Goal: Transaction & Acquisition: Register for event/course

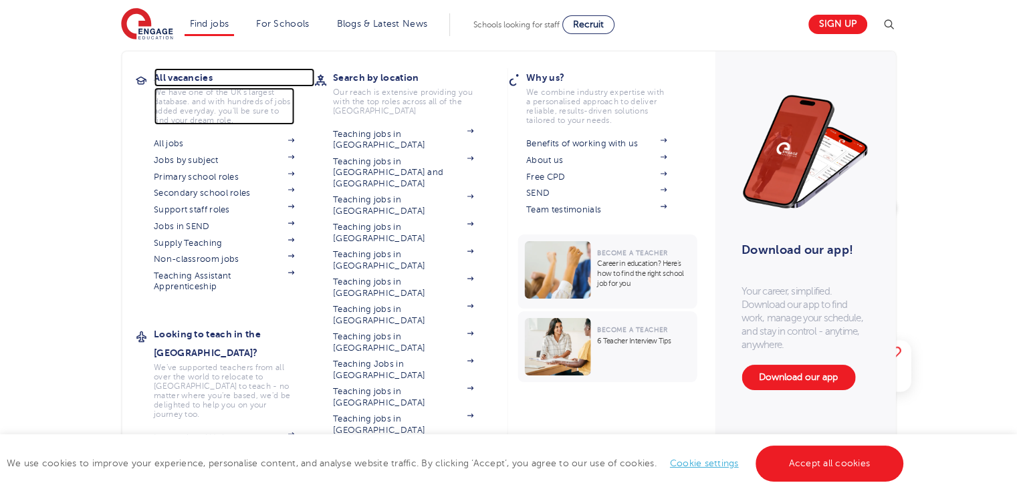
click at [207, 78] on h3 "All vacancies" at bounding box center [234, 77] width 160 height 19
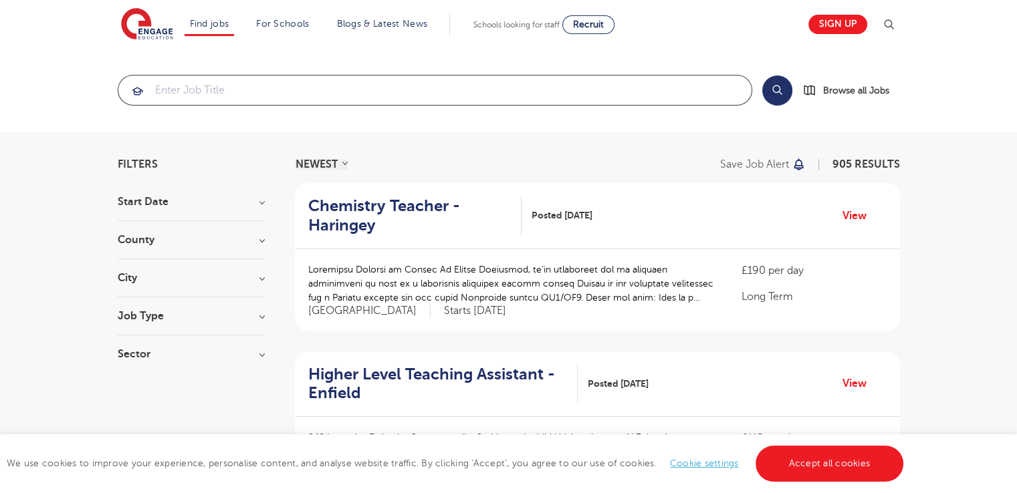
click at [415, 94] on input "search" at bounding box center [434, 90] width 633 height 29
click at [201, 242] on h3 "County" at bounding box center [191, 240] width 147 height 11
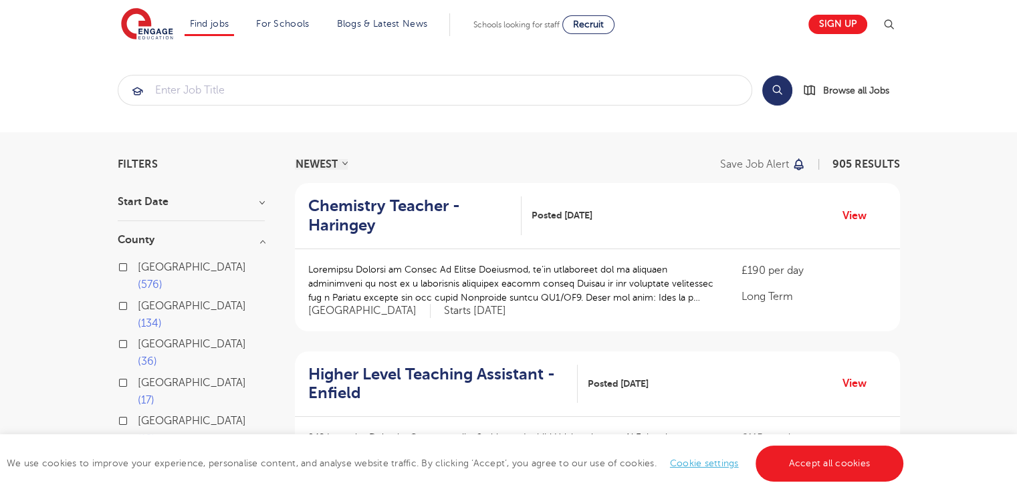
click at [147, 454] on button "Show more" at bounding box center [146, 460] width 57 height 12
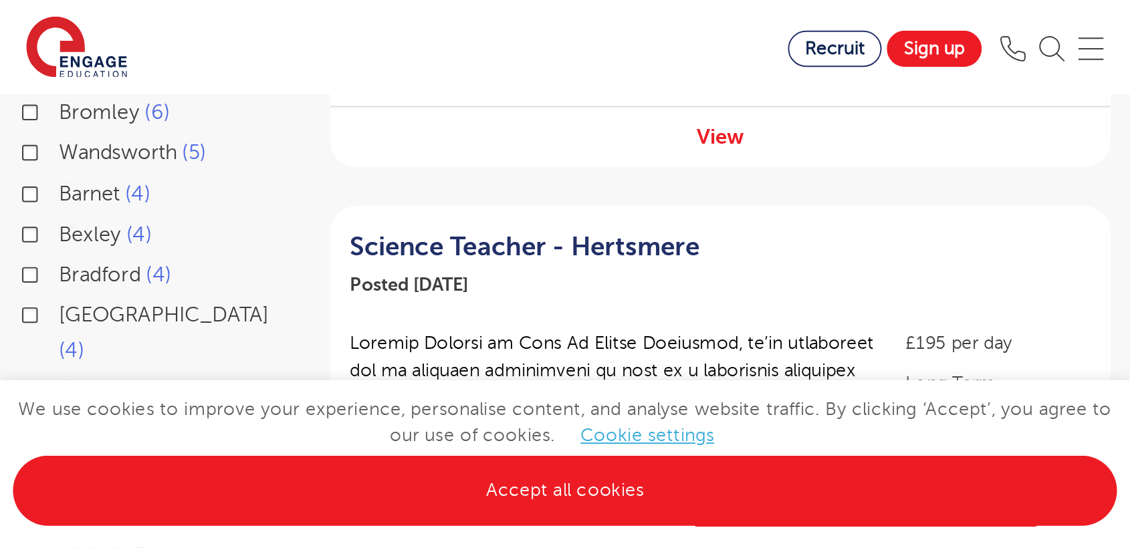
scroll to position [508, 0]
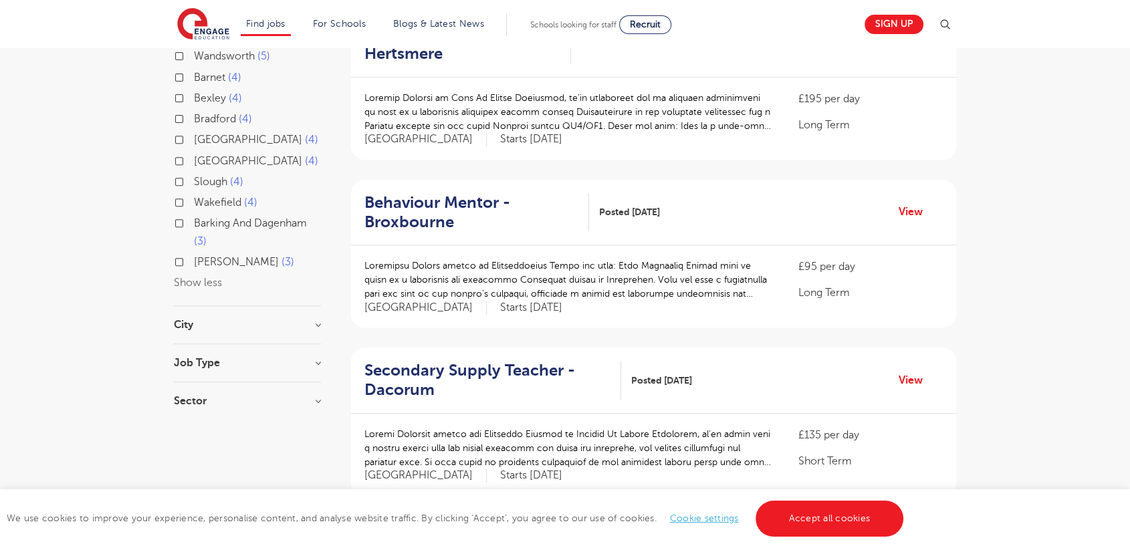
drag, startPoint x: 560, startPoint y: 0, endPoint x: 294, endPoint y: 240, distance: 358.3
click at [294, 320] on h3 "City" at bounding box center [247, 325] width 147 height 11
click at [210, 468] on button "Show more" at bounding box center [202, 474] width 57 height 12
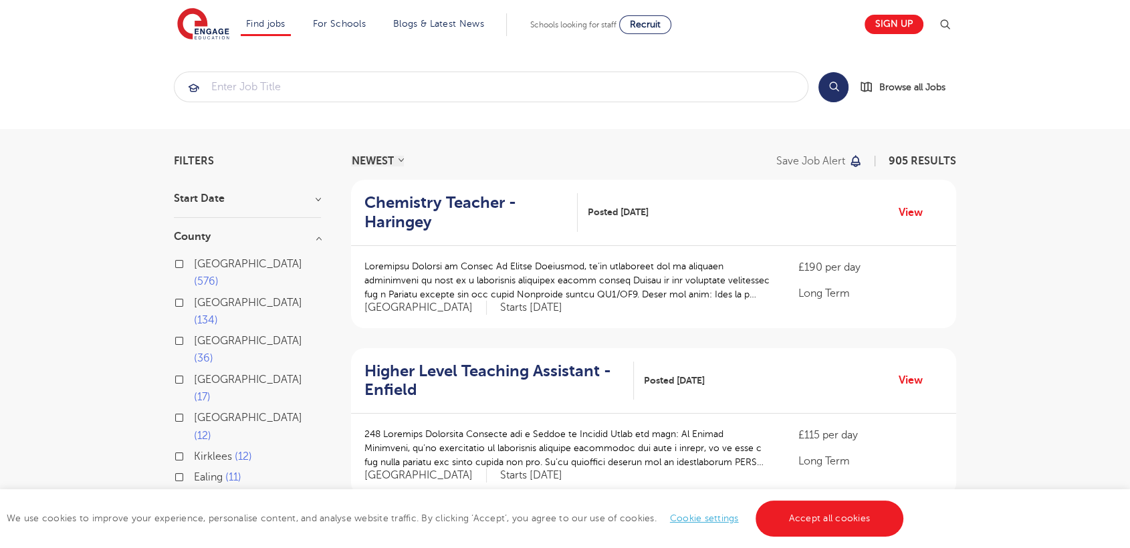
scroll to position [0, 0]
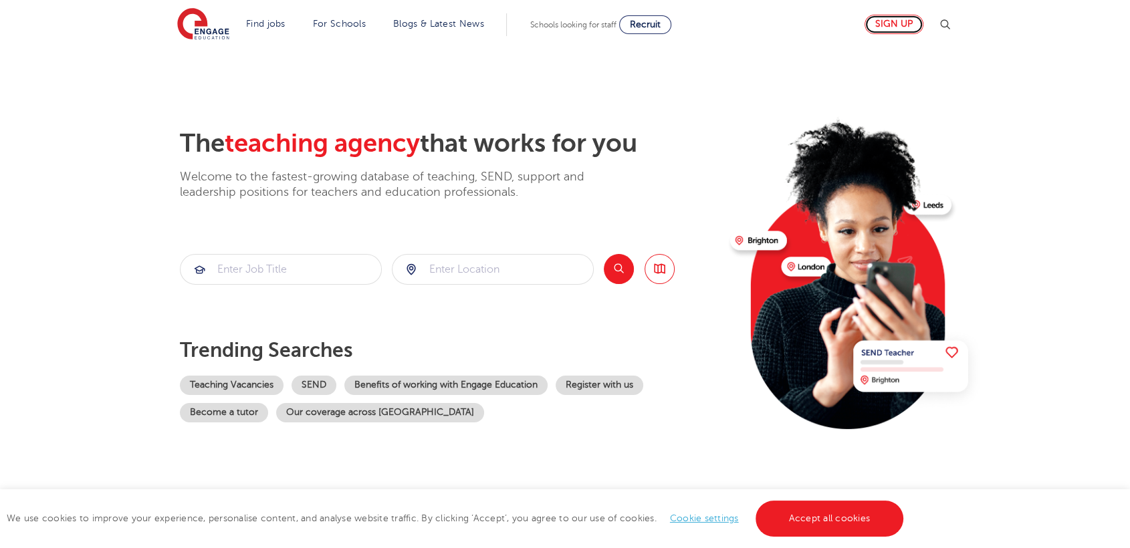
click at [900, 24] on link "Sign up" at bounding box center [893, 24] width 59 height 19
click at [451, 277] on input "search" at bounding box center [492, 269] width 201 height 29
click at [618, 274] on button "Search" at bounding box center [619, 269] width 30 height 30
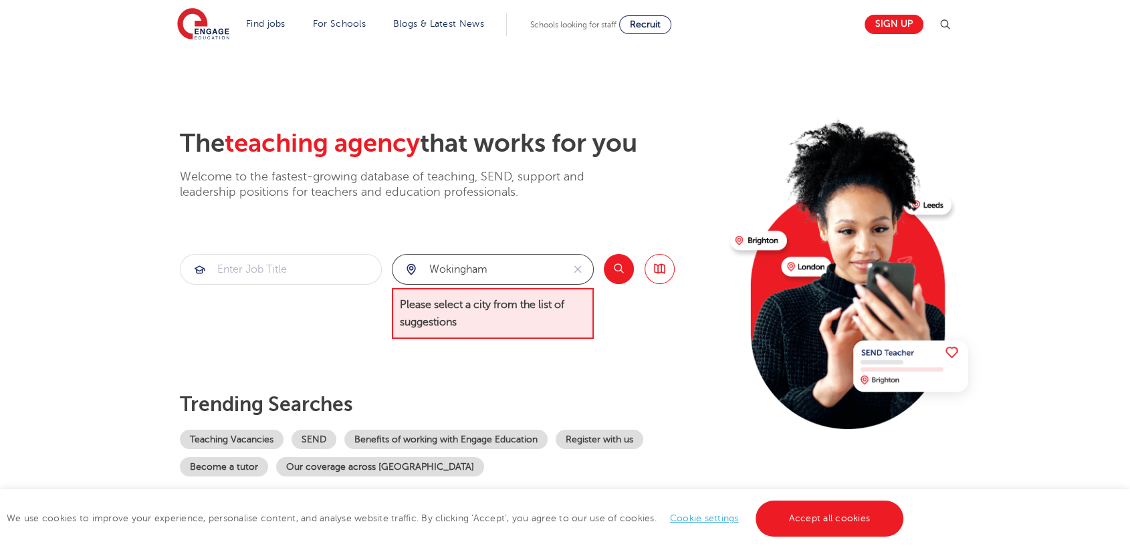
click at [529, 262] on input "wokingham" at bounding box center [477, 269] width 170 height 29
type input "w"
click at [457, 274] on input "search" at bounding box center [492, 269] width 201 height 29
click at [466, 267] on input "search" at bounding box center [492, 269] width 201 height 29
type input "l"
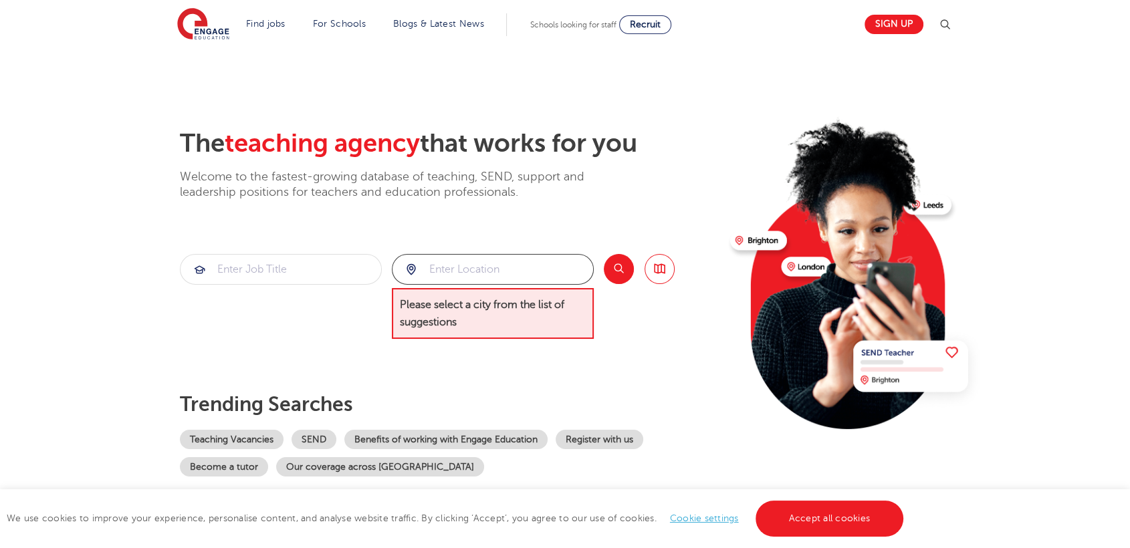
type input "r"
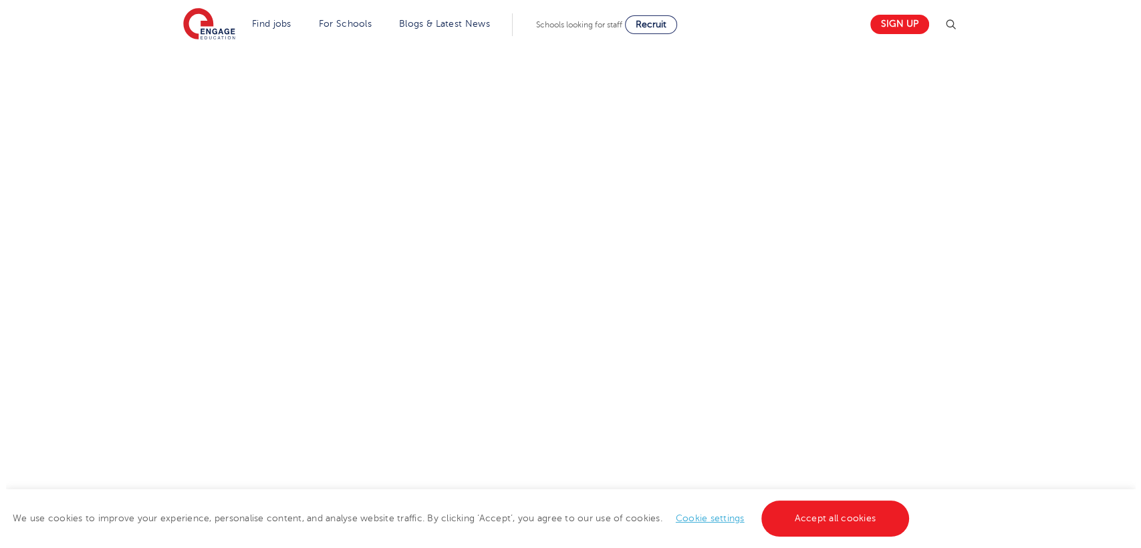
scroll to position [475, 0]
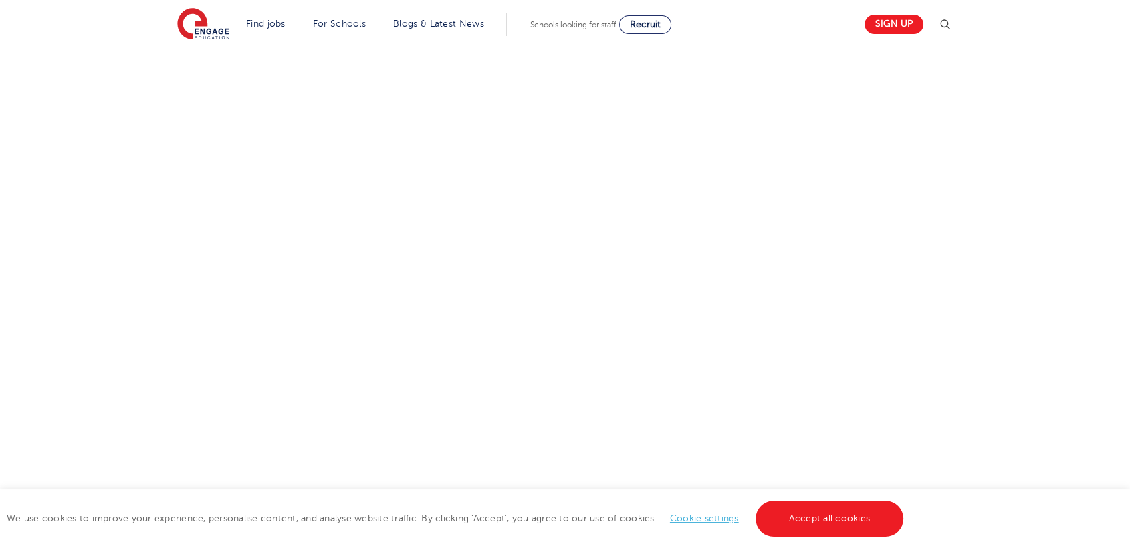
click at [945, 22] on img at bounding box center [944, 25] width 16 height 16
